Goal: Complete application form: Complete application form

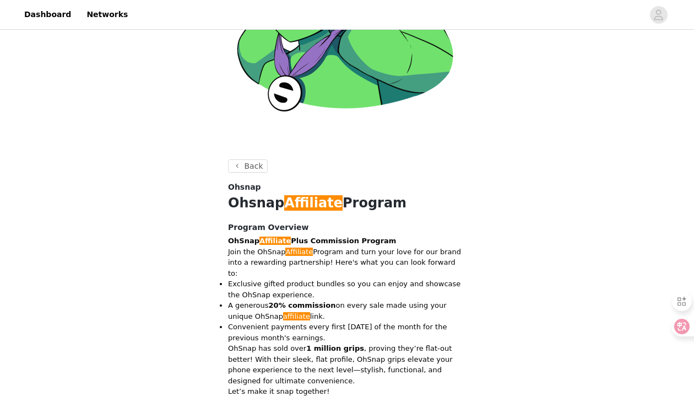
scroll to position [164, 0]
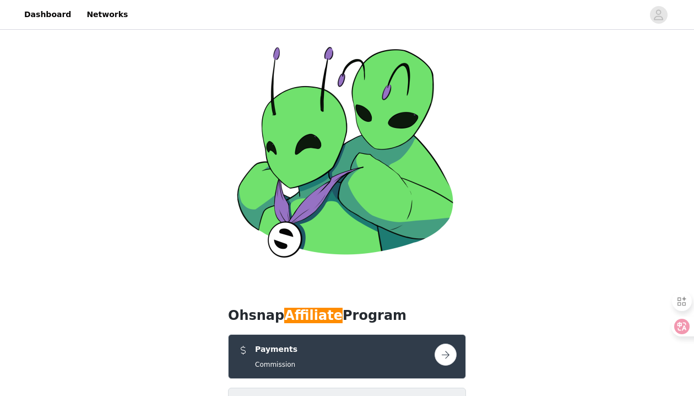
click at [445, 343] on button "button" at bounding box center [446, 354] width 22 height 22
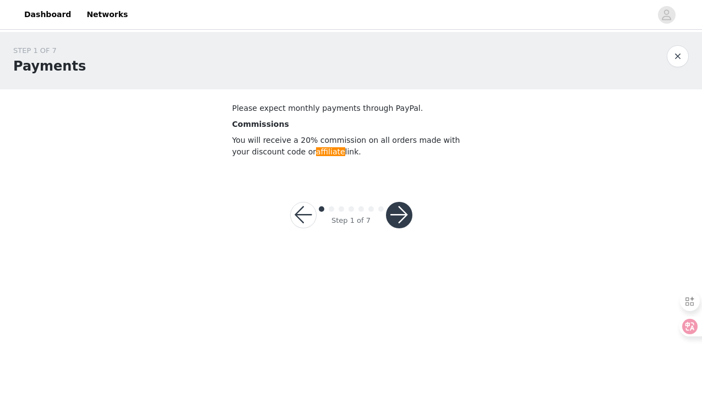
click at [306, 220] on button "button" at bounding box center [303, 215] width 26 height 26
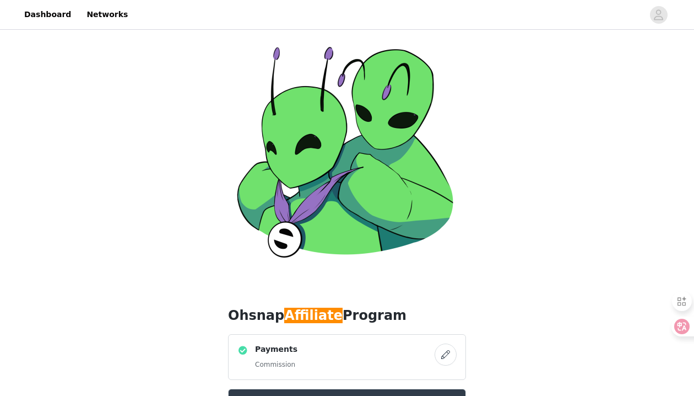
scroll to position [314, 0]
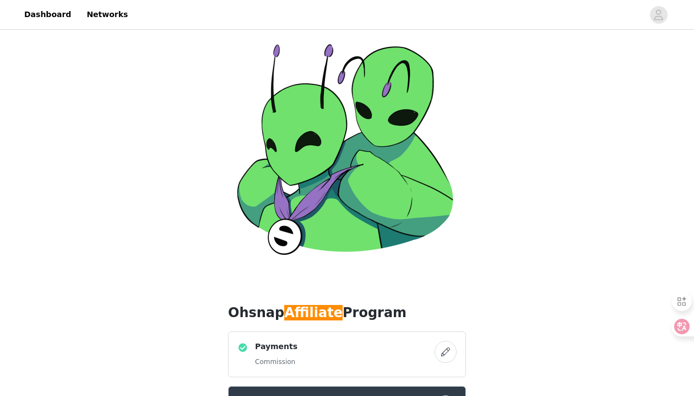
scroll to position [0, 0]
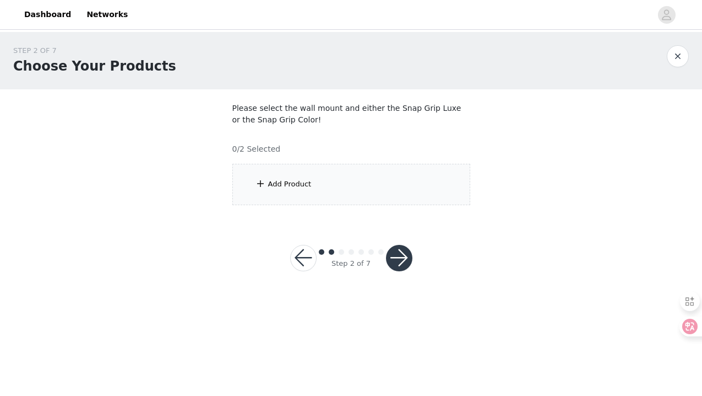
click at [307, 260] on button "button" at bounding box center [303, 258] width 26 height 26
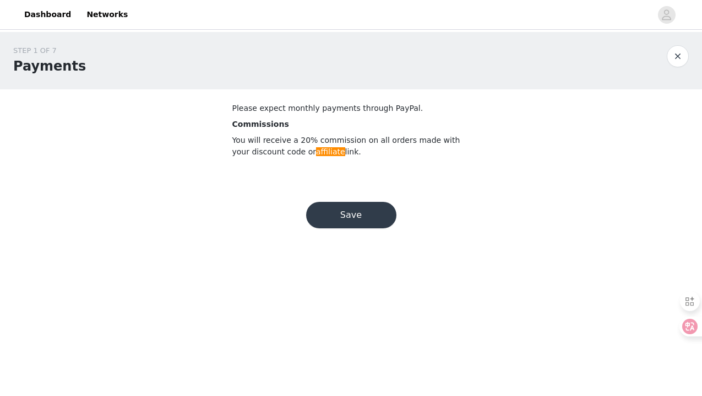
click at [334, 214] on button "Save" at bounding box center [351, 215] width 90 height 26
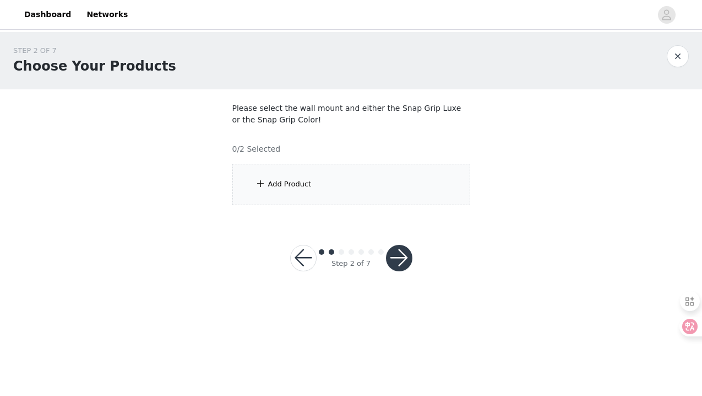
click at [305, 253] on button "button" at bounding box center [303, 258] width 26 height 26
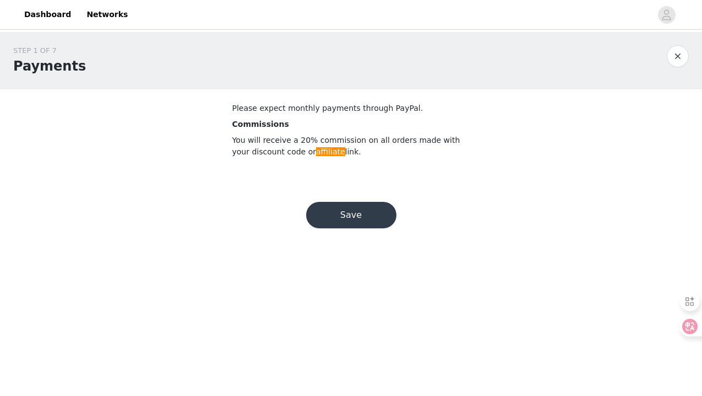
click at [367, 211] on button "Save" at bounding box center [351, 215] width 90 height 26
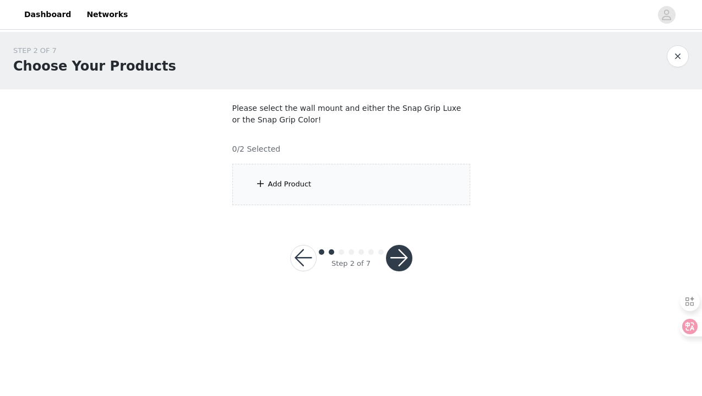
click at [298, 182] on div "Add Product" at bounding box center [290, 183] width 44 height 11
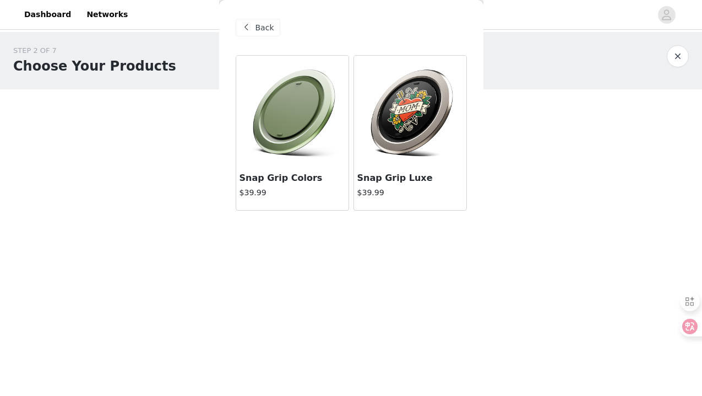
click at [294, 135] on img at bounding box center [292, 111] width 110 height 110
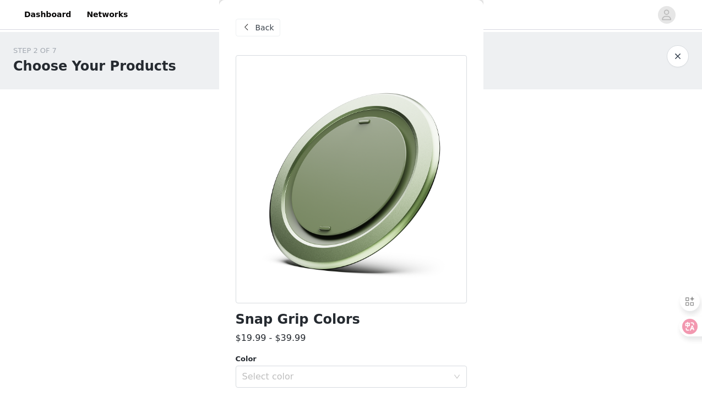
click at [677, 57] on button "button" at bounding box center [678, 56] width 22 height 22
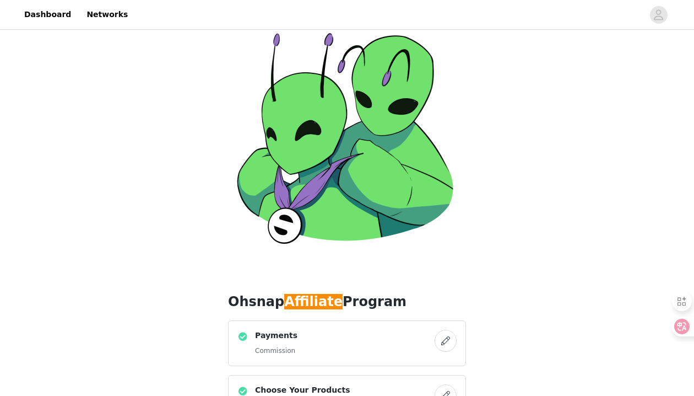
scroll to position [7, 0]
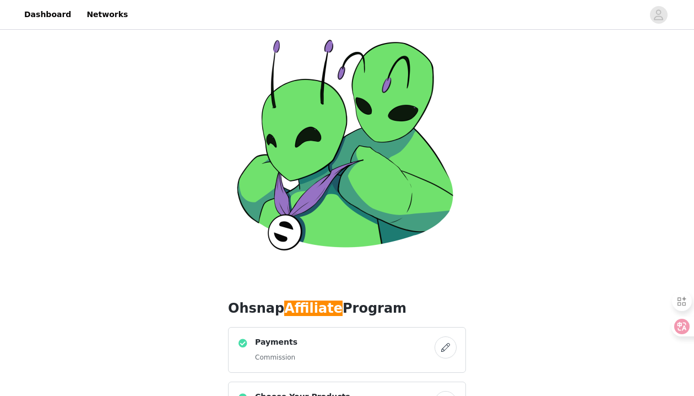
click at [447, 391] on button "button" at bounding box center [446, 402] width 22 height 22
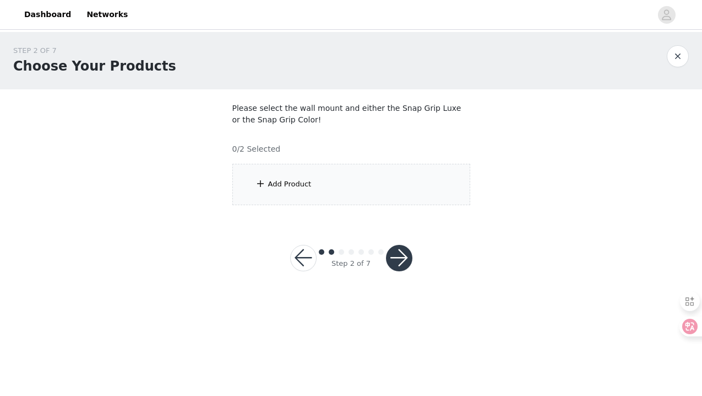
click at [305, 186] on div "Add Product" at bounding box center [290, 183] width 44 height 11
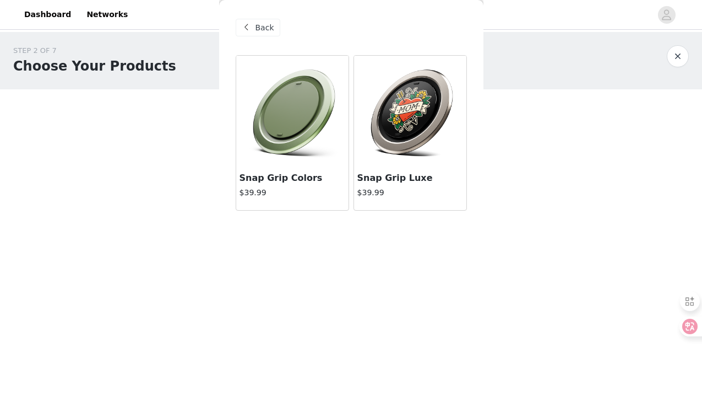
click at [247, 25] on span at bounding box center [246, 27] width 13 height 13
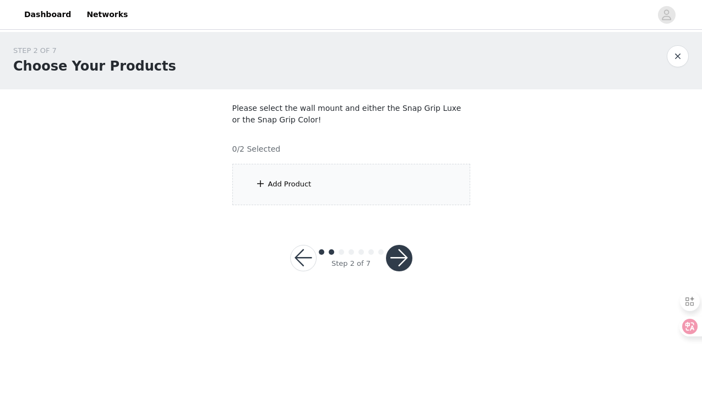
click at [284, 189] on div "Add Product" at bounding box center [351, 184] width 238 height 41
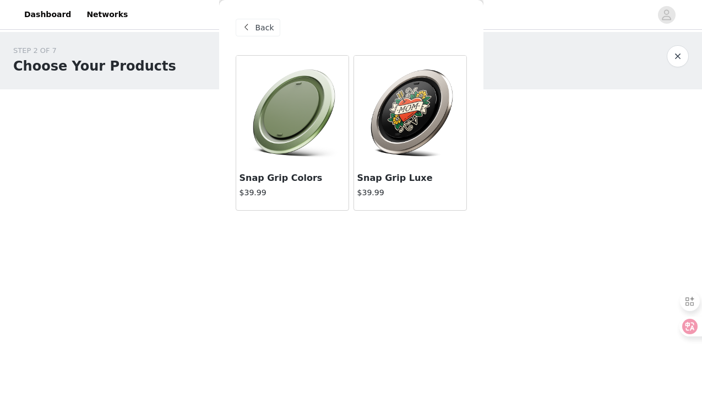
click at [293, 109] on img at bounding box center [292, 111] width 110 height 110
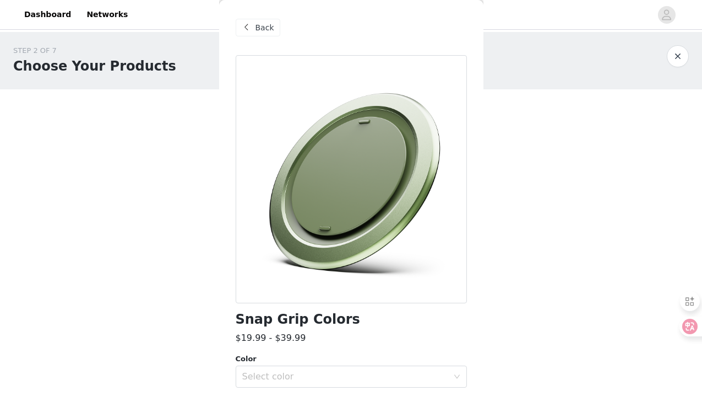
click at [345, 184] on div at bounding box center [351, 179] width 231 height 248
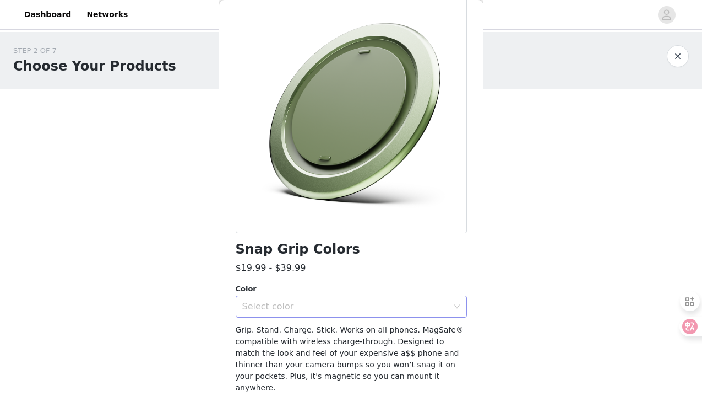
scroll to position [72, 0]
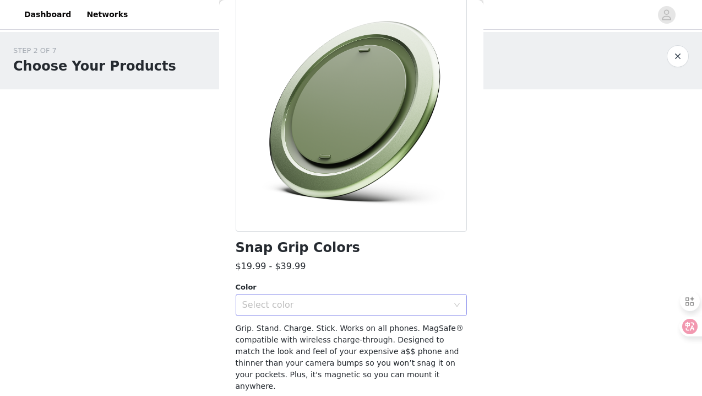
click at [311, 304] on div "Select color" at bounding box center [345, 304] width 206 height 11
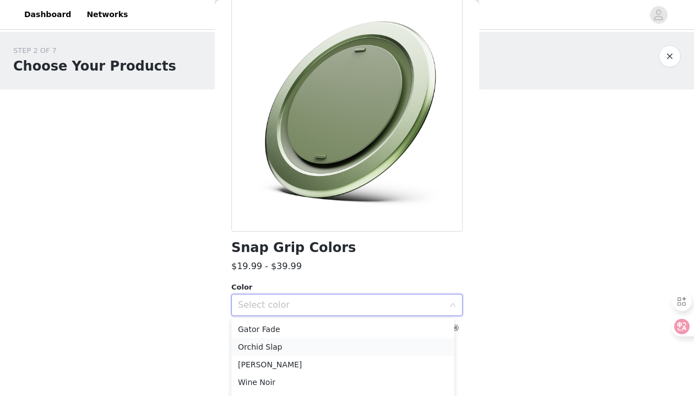
click at [302, 341] on li "Orchid Slap" at bounding box center [342, 347] width 223 height 18
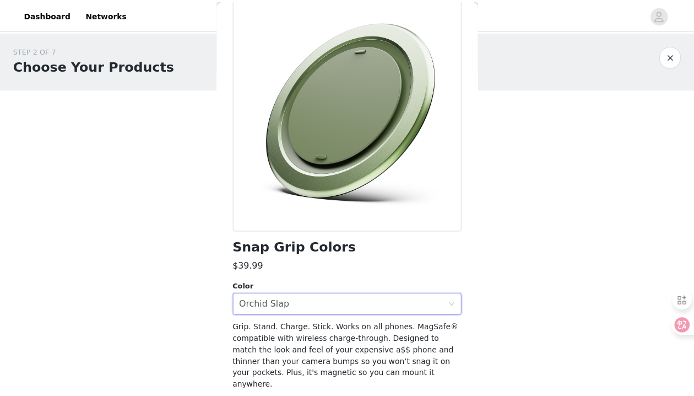
scroll to position [102, 0]
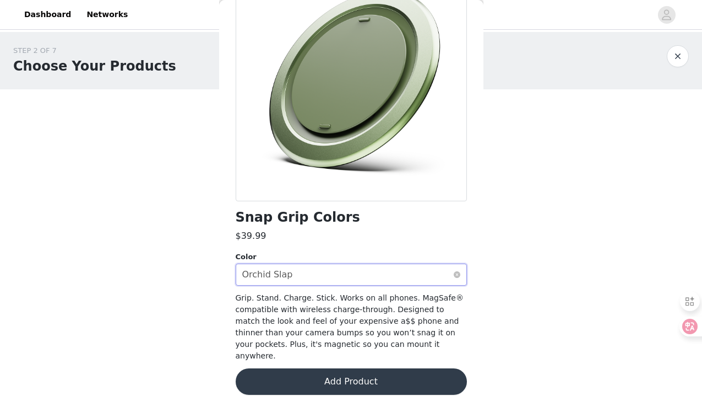
click at [295, 269] on div "Select color Orchid Slap" at bounding box center [347, 274] width 211 height 21
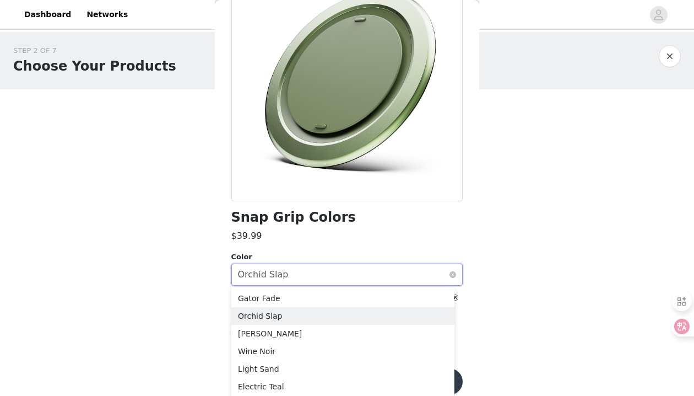
click at [283, 273] on div "Orchid Slap" at bounding box center [263, 274] width 51 height 21
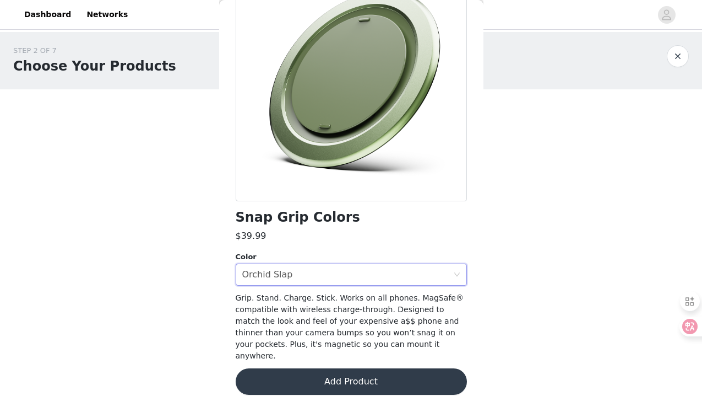
click at [307, 368] on button "Add Product" at bounding box center [351, 381] width 231 height 26
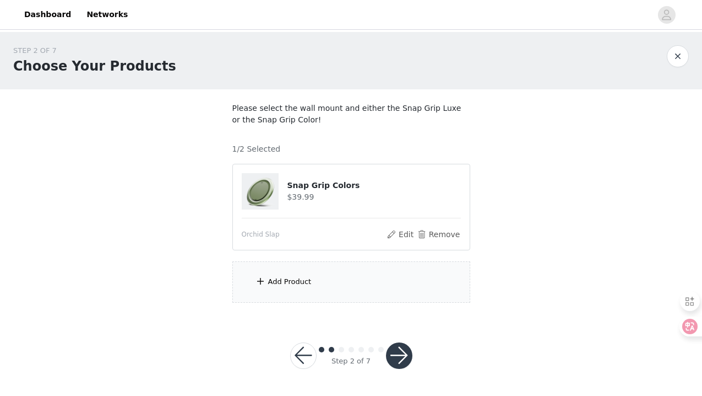
click at [676, 55] on button "button" at bounding box center [678, 56] width 22 height 22
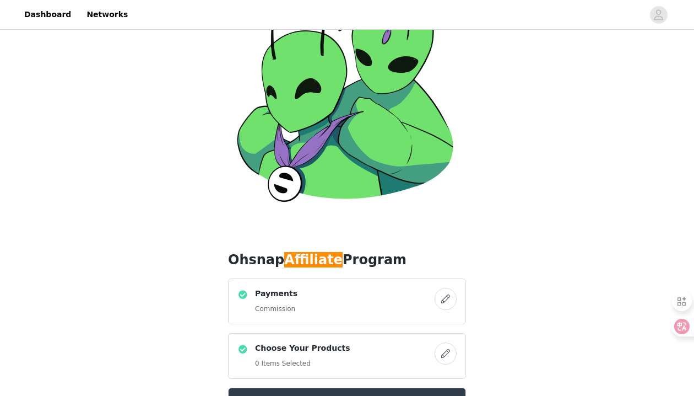
scroll to position [76, 0]
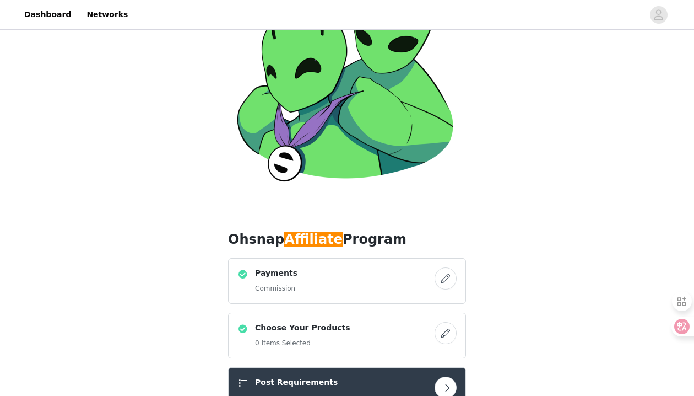
click at [446, 376] on button "button" at bounding box center [446, 387] width 22 height 22
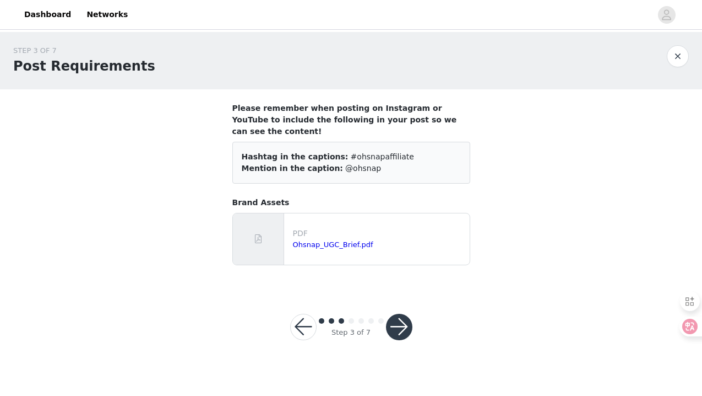
click at [402, 313] on button "button" at bounding box center [399, 326] width 26 height 26
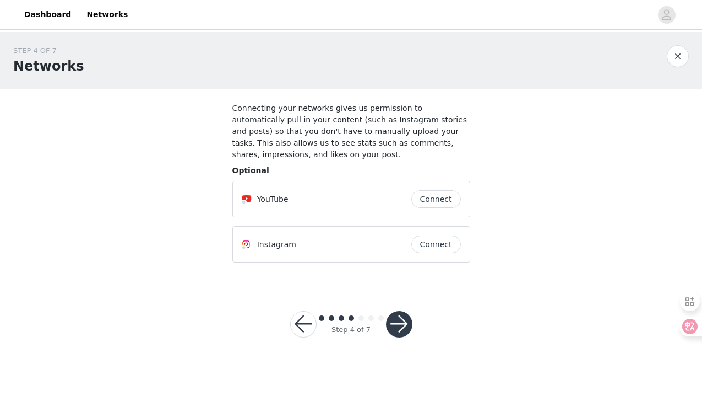
click at [398, 330] on button "button" at bounding box center [399, 324] width 26 height 26
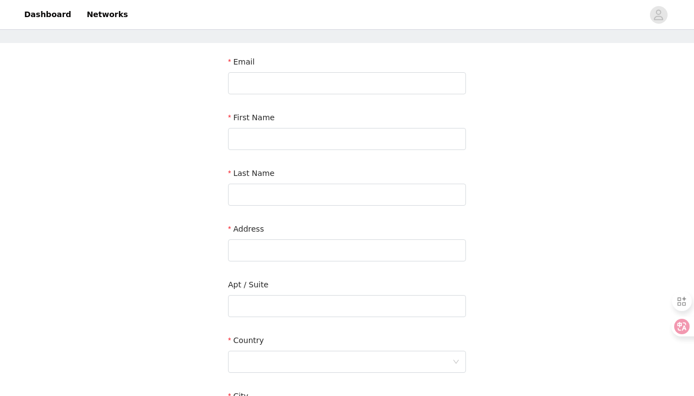
scroll to position [51, 0]
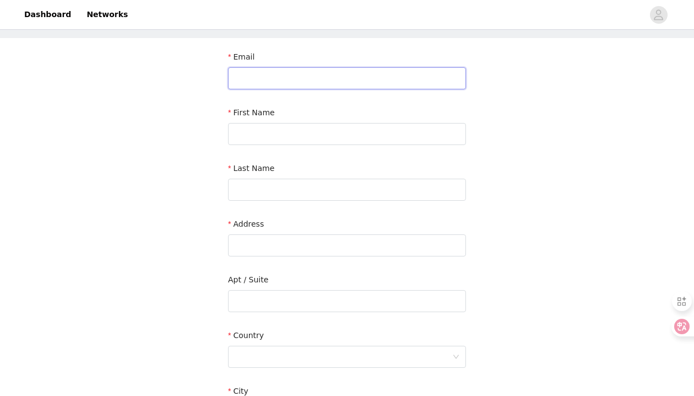
click at [285, 78] on input "text" at bounding box center [347, 78] width 238 height 22
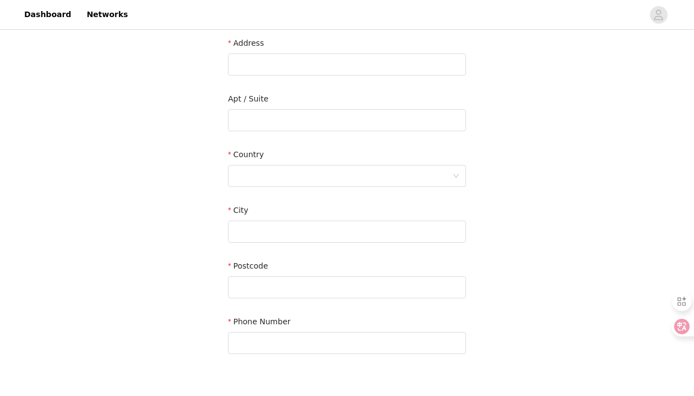
scroll to position [0, 0]
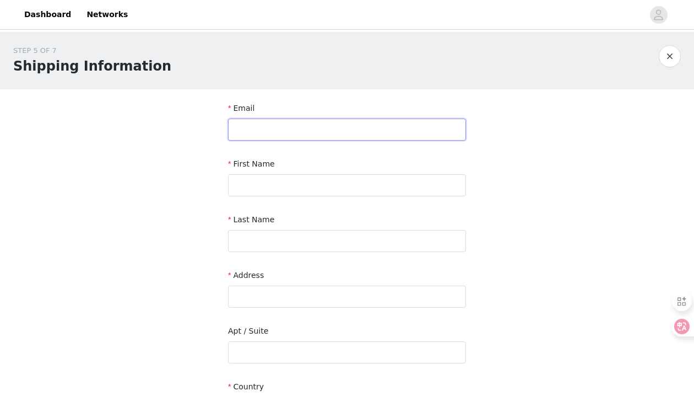
click at [253, 121] on input "text" at bounding box center [347, 129] width 238 height 22
type input "[PERSON_NAME][EMAIL_ADDRESS][DOMAIN_NAME]"
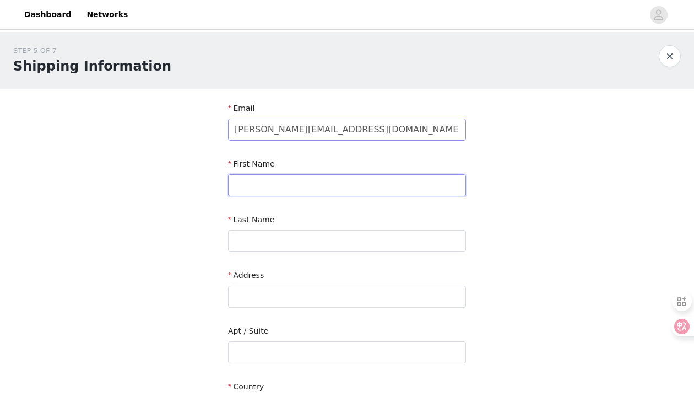
type input "[PERSON_NAME]"
type input "Gaoxin"
type input "Chengdu"
type input "610000"
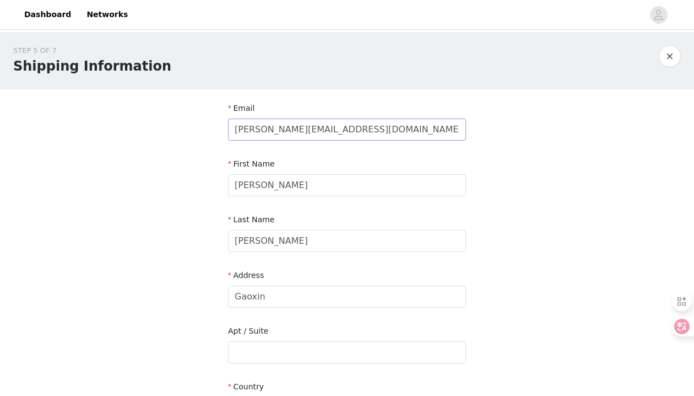
type input "9254715028"
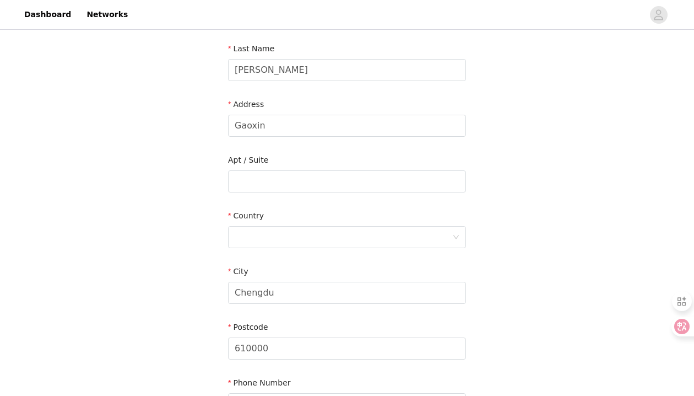
scroll to position [186, 0]
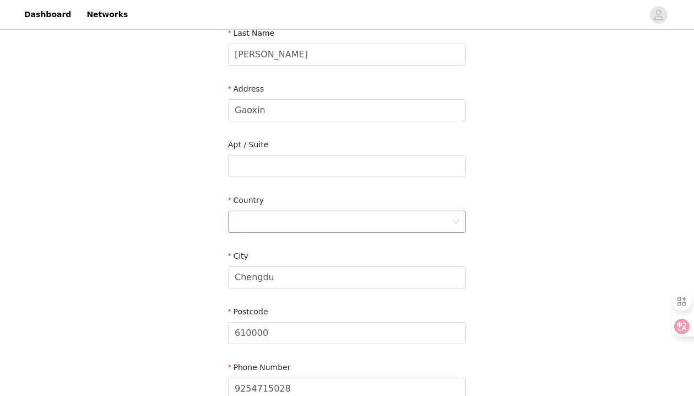
click at [283, 229] on div at bounding box center [344, 221] width 218 height 21
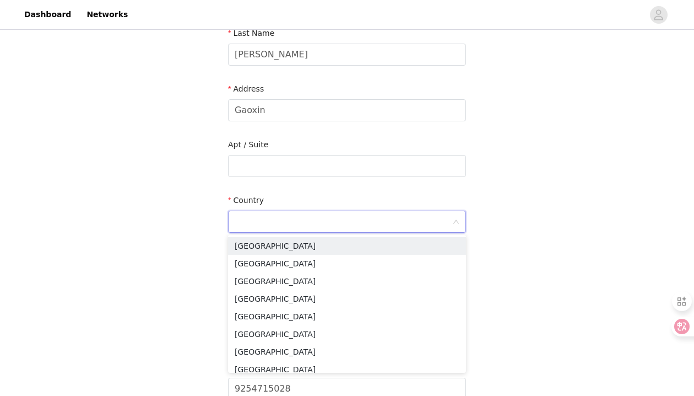
type input "[GEOGRAPHIC_DATA]"
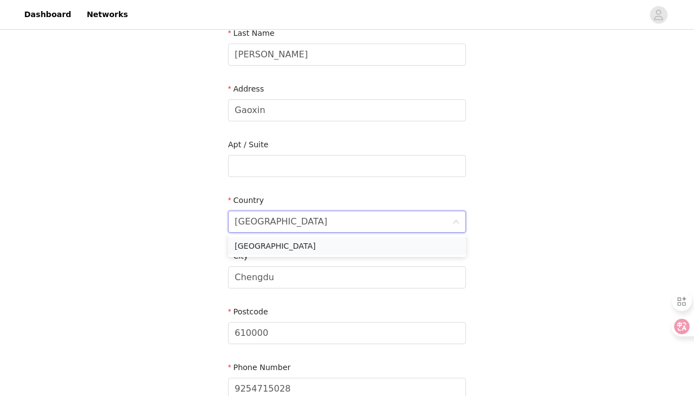
click at [304, 248] on li "[GEOGRAPHIC_DATA]" at bounding box center [347, 246] width 238 height 18
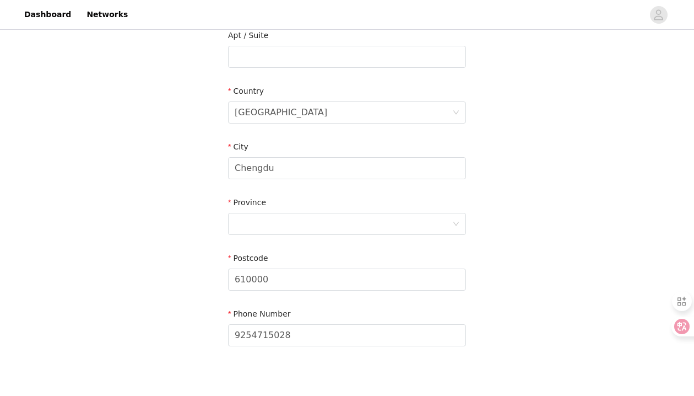
scroll to position [302, 0]
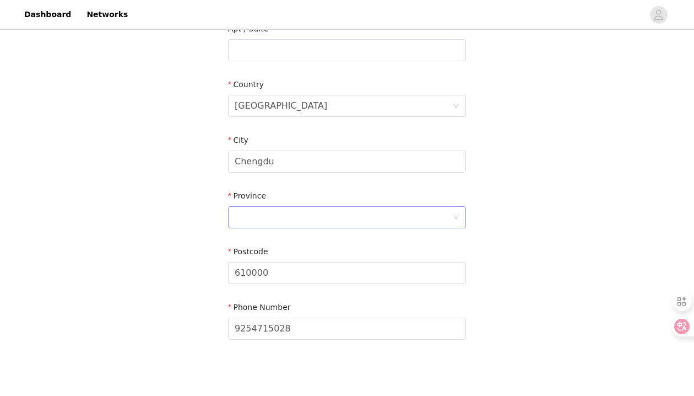
click at [343, 213] on div at bounding box center [344, 217] width 218 height 21
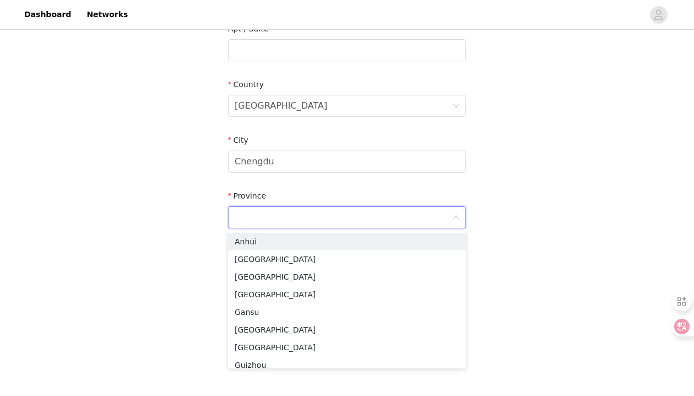
type input "[GEOGRAPHIC_DATA]"
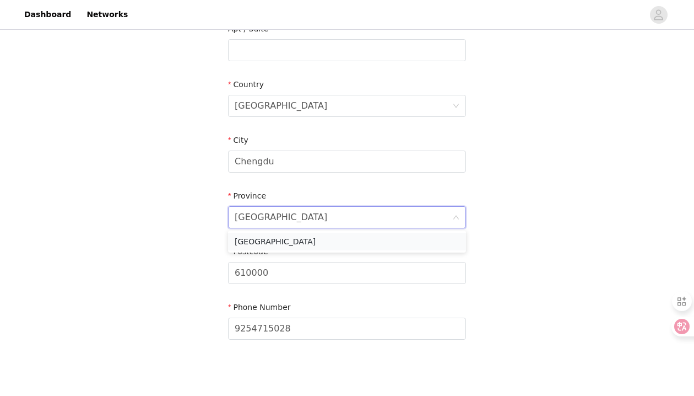
click at [425, 241] on li "[GEOGRAPHIC_DATA]" at bounding box center [347, 241] width 238 height 18
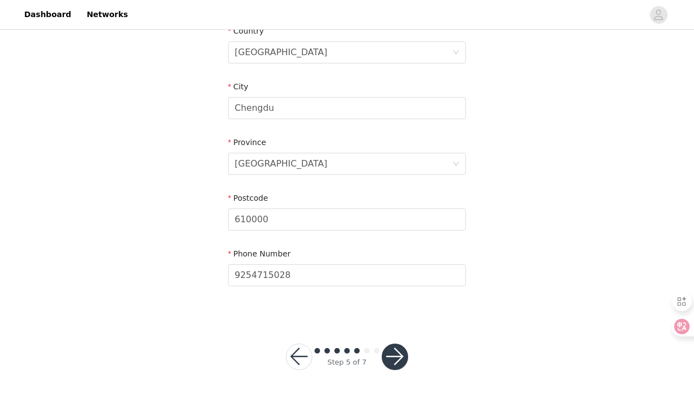
click at [397, 358] on button "button" at bounding box center [395, 356] width 26 height 26
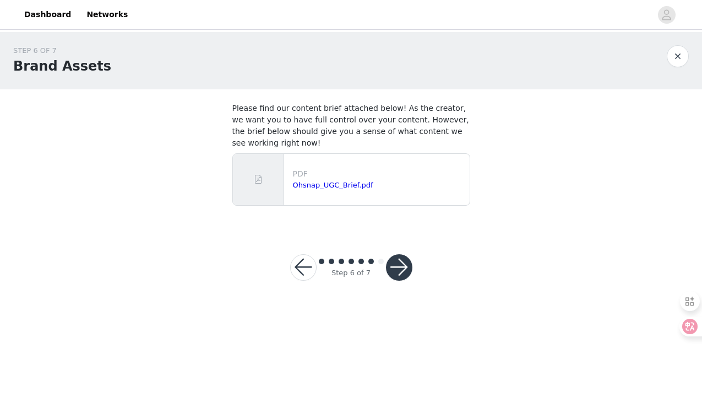
click at [399, 260] on button "button" at bounding box center [399, 267] width 26 height 26
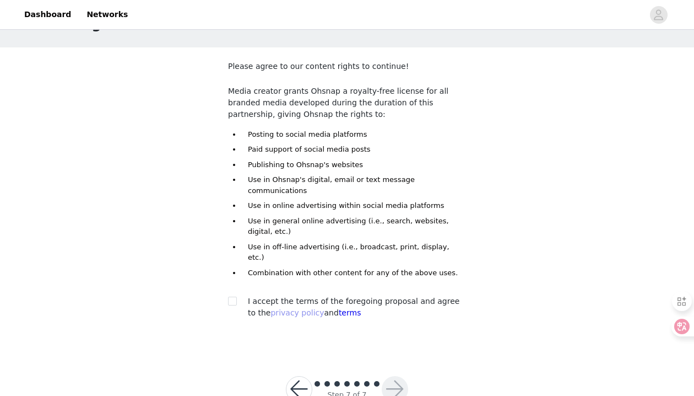
scroll to position [53, 0]
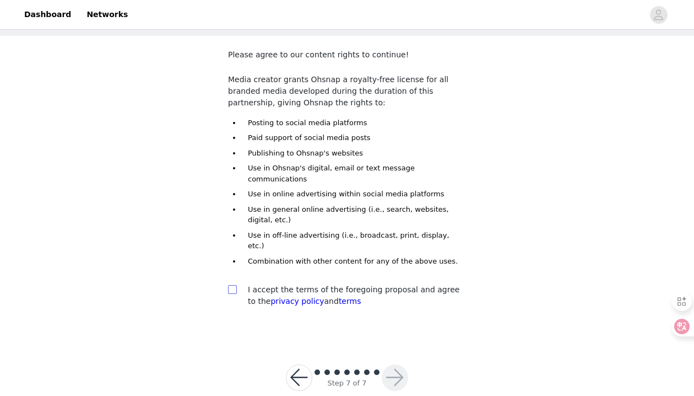
click at [234, 285] on input "checkbox" at bounding box center [232, 289] width 8 height 8
checkbox input "true"
click at [400, 364] on button "button" at bounding box center [395, 377] width 26 height 26
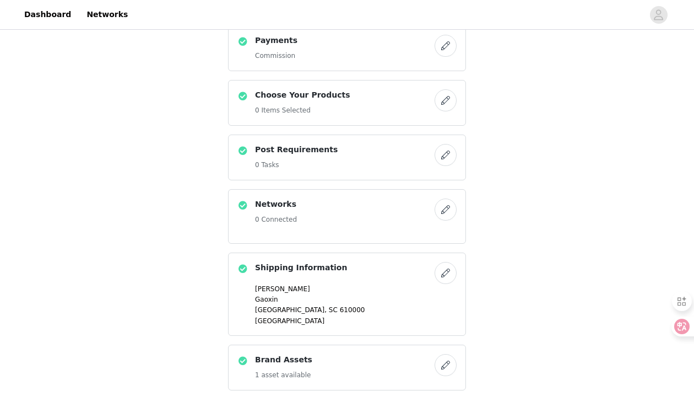
scroll to position [359, 0]
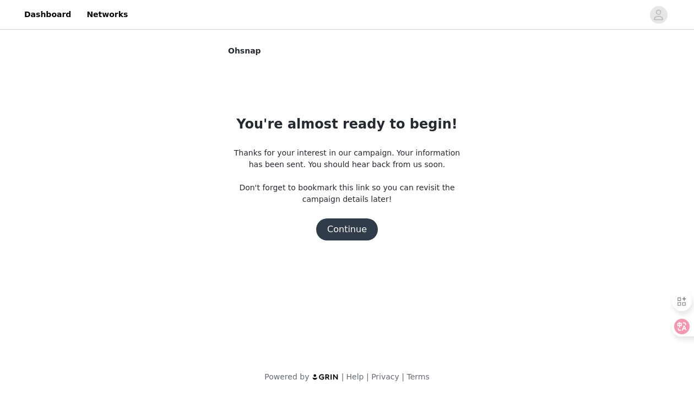
scroll to position [0, 0]
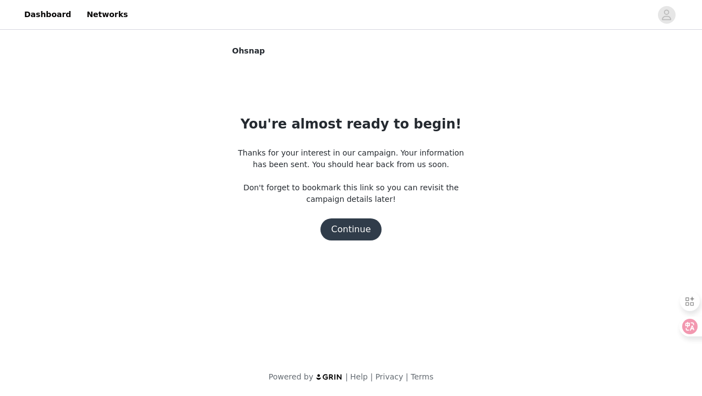
click at [350, 230] on button "Continue" at bounding box center [352, 229] width 62 height 22
